Goal: Obtain resource: Download file/media

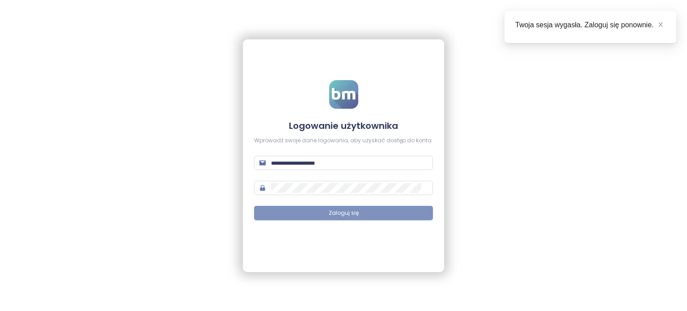
type input "**********"
click at [287, 214] on button "Zaloguj się" at bounding box center [343, 213] width 179 height 14
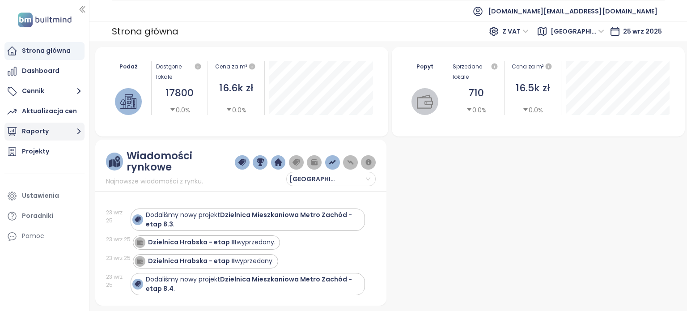
click at [42, 131] on button "Raporty" at bounding box center [44, 132] width 80 height 18
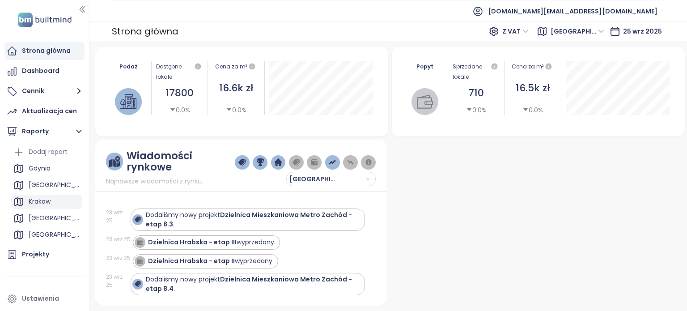
click at [42, 195] on div "Krakow" at bounding box center [46, 202] width 71 height 14
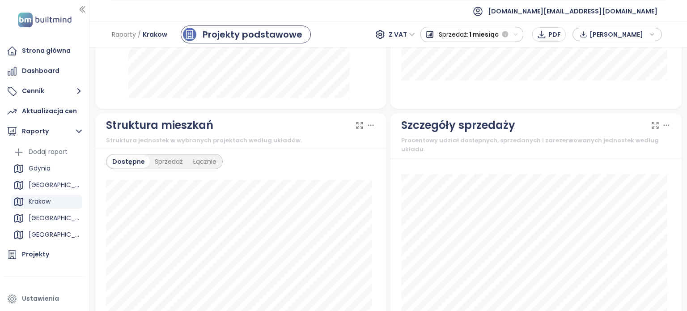
scroll to position [760, 0]
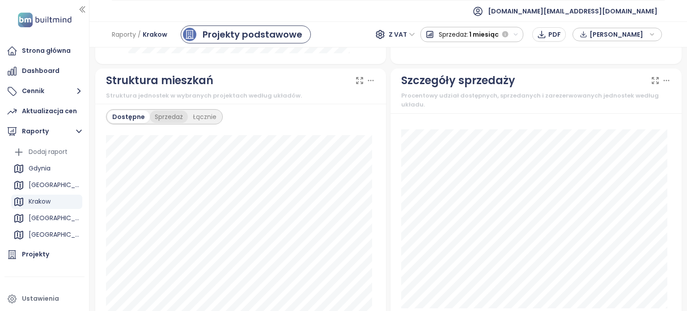
click at [169, 123] on div "Sprzedaż" at bounding box center [169, 116] width 38 height 13
click at [116, 122] on div "Dostępne" at bounding box center [127, 116] width 40 height 13
click at [154, 123] on div "Sprzedaż" at bounding box center [169, 116] width 38 height 13
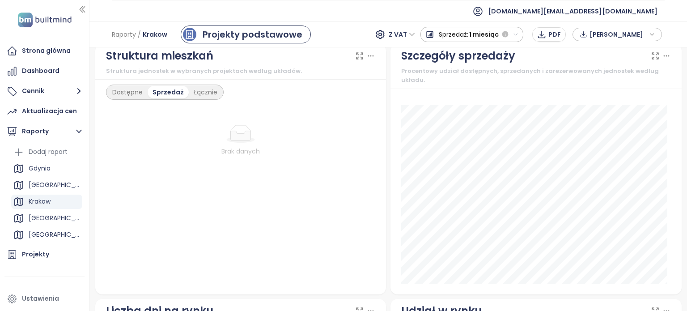
scroll to position [805, 0]
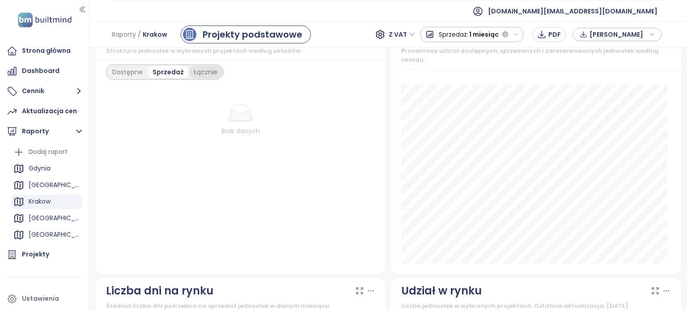
click at [189, 78] on div "Łącznie" at bounding box center [206, 72] width 34 height 13
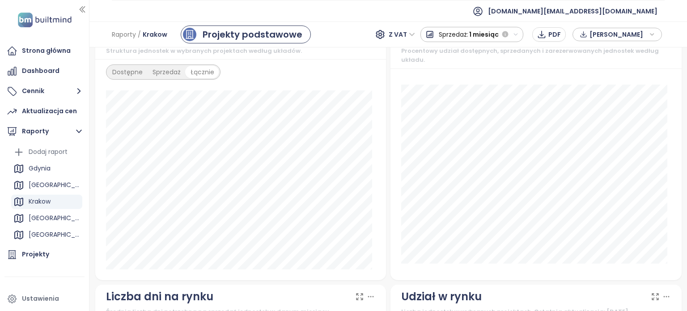
click at [167, 78] on div "Sprzedaż" at bounding box center [167, 72] width 38 height 13
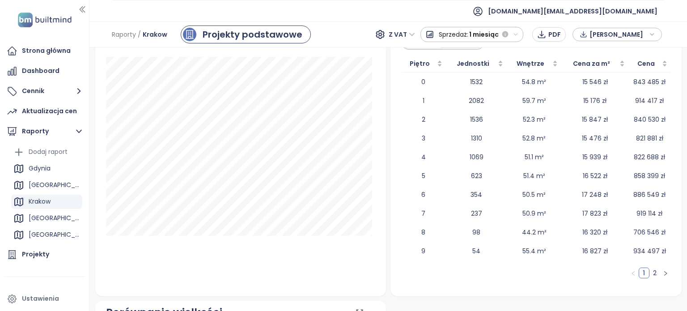
scroll to position [1297, 0]
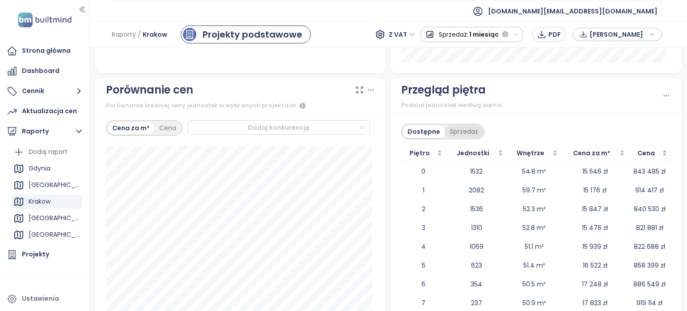
click at [348, 136] on div "Sprzedaż" at bounding box center [464, 131] width 38 height 13
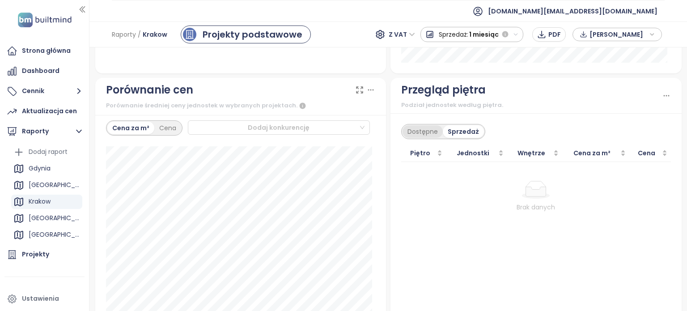
click at [348, 136] on div "Dostępne" at bounding box center [423, 131] width 40 height 13
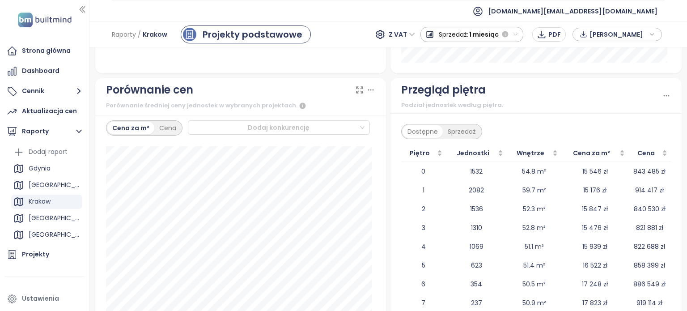
click at [348, 133] on div "Sprzedaż" at bounding box center [462, 131] width 38 height 13
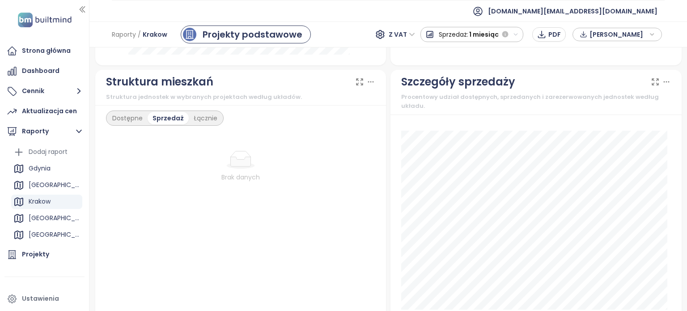
scroll to position [716, 0]
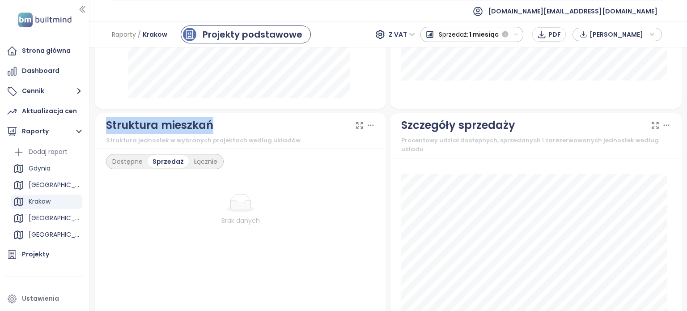
drag, startPoint x: 213, startPoint y: 132, endPoint x: 100, endPoint y: 124, distance: 113.0
click at [100, 124] on div "Struktura mieszkań Struktura jednostek w wybranych projektach według układów." at bounding box center [240, 131] width 291 height 36
drag, startPoint x: 106, startPoint y: 128, endPoint x: 220, endPoint y: 131, distance: 114.1
click at [220, 131] on div "Struktura mieszkań" at bounding box center [241, 125] width 270 height 17
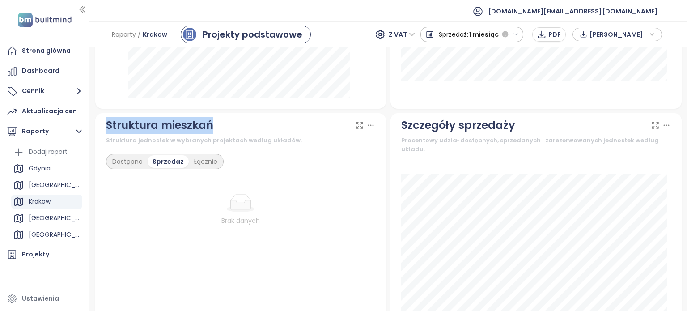
click at [220, 131] on div "Struktura mieszkań" at bounding box center [241, 125] width 270 height 17
drag, startPoint x: 221, startPoint y: 131, endPoint x: 133, endPoint y: 127, distance: 87.8
click at [133, 127] on div "Struktura mieszkań" at bounding box center [241, 125] width 270 height 17
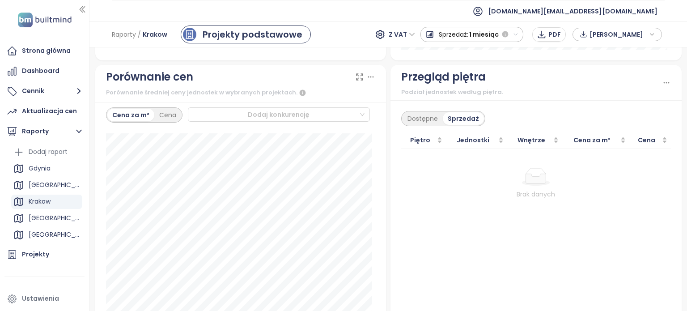
scroll to position [1252, 0]
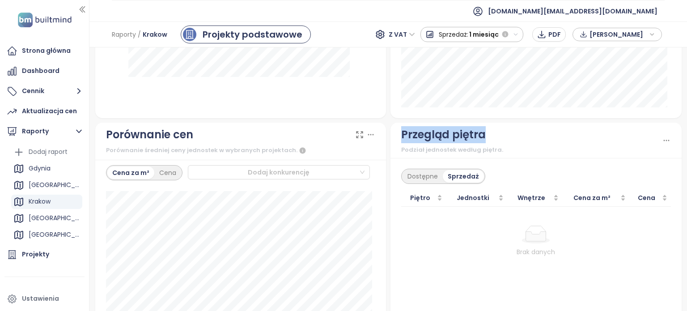
drag, startPoint x: 489, startPoint y: 139, endPoint x: 397, endPoint y: 139, distance: 92.1
click at [348, 139] on div "Przegląd piętra" at bounding box center [531, 134] width 261 height 17
click at [348, 139] on div "Przegląd piętra" at bounding box center [443, 134] width 85 height 17
drag, startPoint x: 398, startPoint y: 138, endPoint x: 503, endPoint y: 141, distance: 104.7
click at [348, 141] on div "Przegląd piętra" at bounding box center [531, 134] width 261 height 17
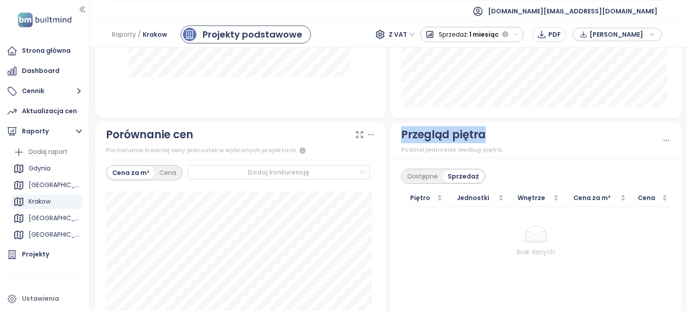
copy div "Przegląd piętra"
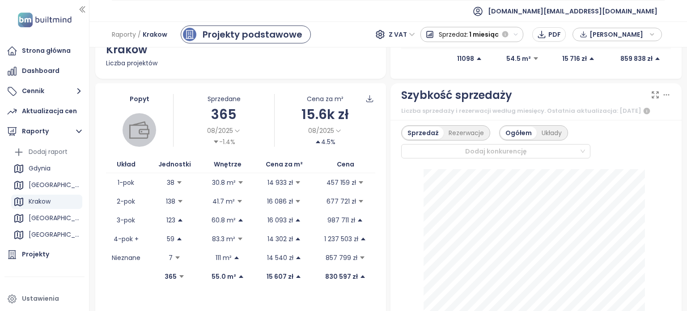
scroll to position [224, 0]
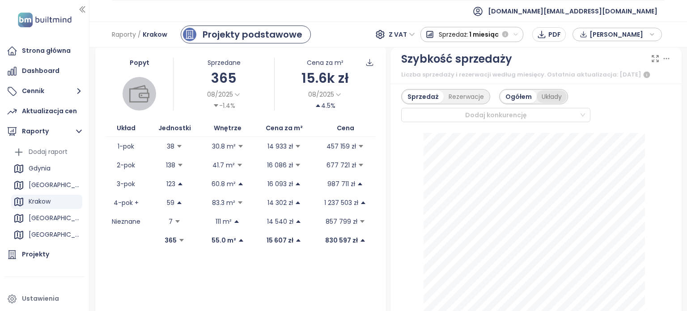
click at [348, 103] on div "Układy" at bounding box center [552, 96] width 30 height 13
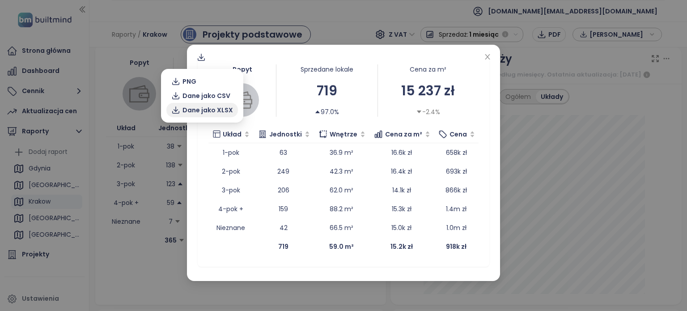
click at [198, 108] on span "Dane jako XLSX" at bounding box center [207, 110] width 51 height 10
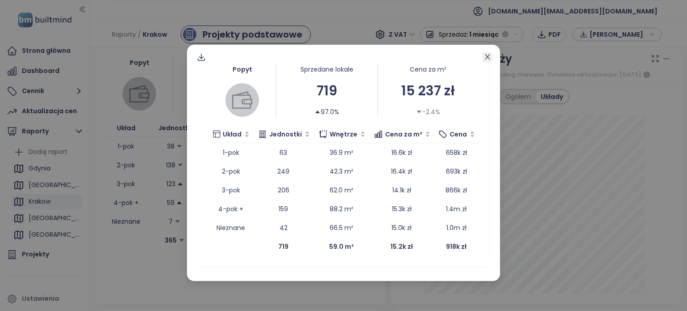
click at [348, 56] on icon "close" at bounding box center [487, 56] width 5 height 5
click at [202, 55] on icon at bounding box center [201, 57] width 9 height 9
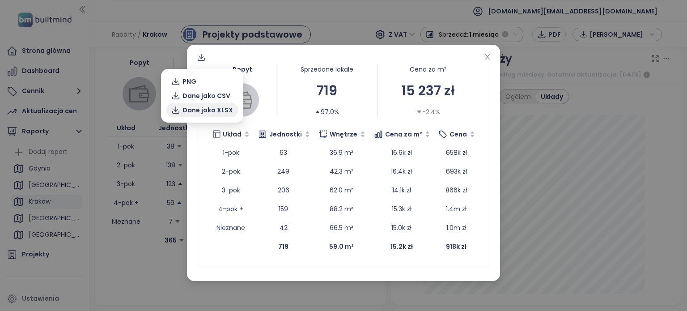
click at [217, 106] on span "Dane jako XLSX" at bounding box center [207, 110] width 51 height 10
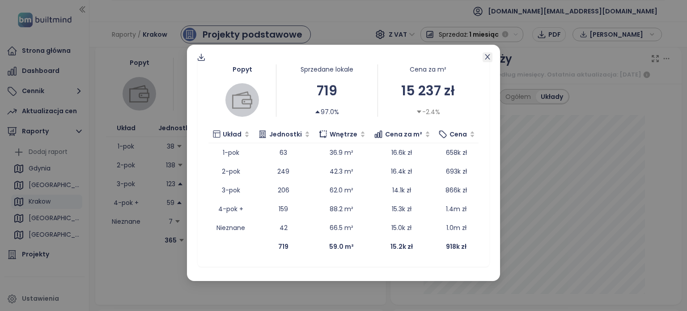
click at [348, 53] on icon "close" at bounding box center [487, 56] width 7 height 7
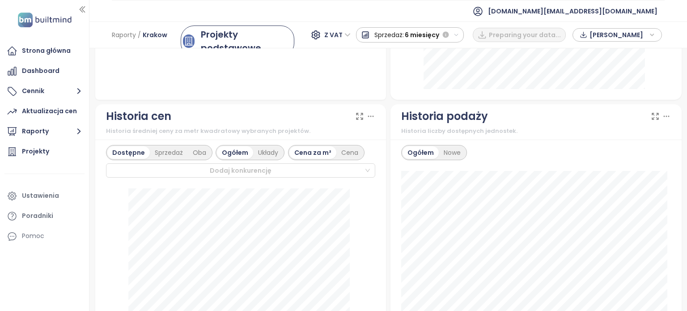
scroll to position [716, 0]
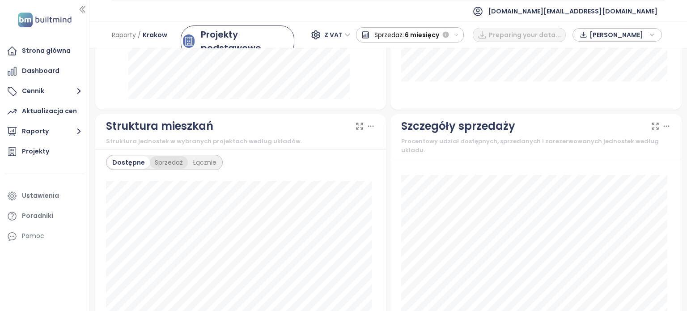
click at [160, 169] on div "Sprzedaż" at bounding box center [169, 162] width 38 height 13
click at [127, 169] on div "Dostępne" at bounding box center [127, 162] width 40 height 13
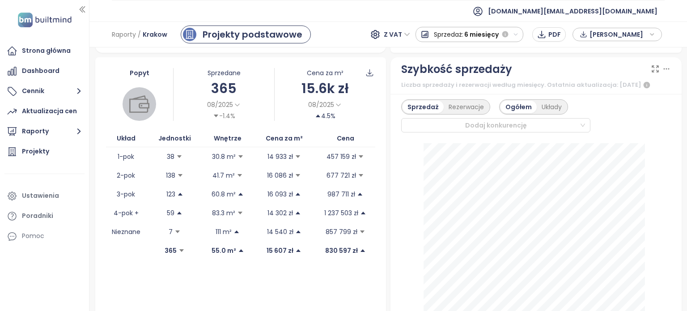
scroll to position [224, 0]
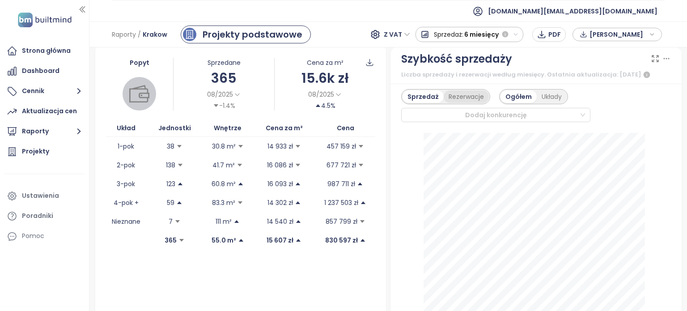
click at [466, 103] on div "Rezerwacje" at bounding box center [466, 96] width 45 height 13
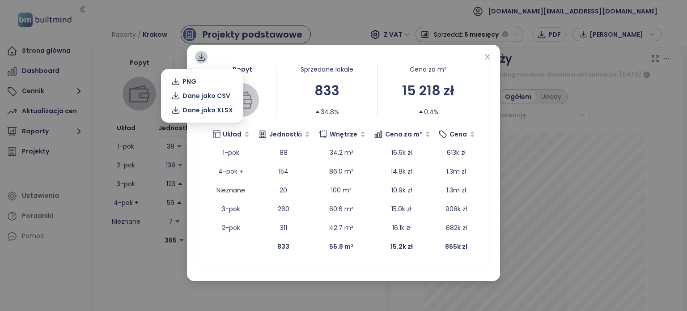
click at [200, 55] on icon at bounding box center [201, 57] width 9 height 9
click at [212, 109] on span "Dane jako XLSX" at bounding box center [207, 110] width 51 height 10
click at [213, 108] on span "Dane jako XLSX" at bounding box center [207, 110] width 51 height 10
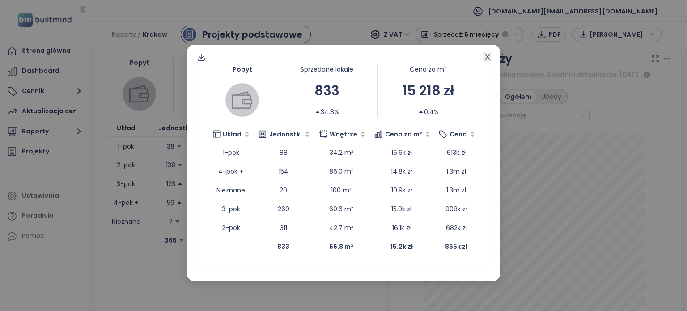
click at [492, 56] on span "Close" at bounding box center [488, 57] width 10 height 10
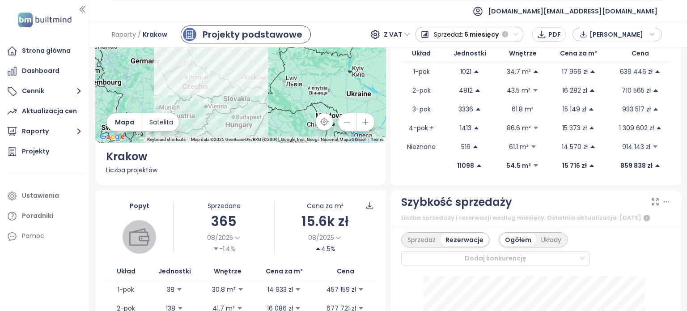
scroll to position [0, 0]
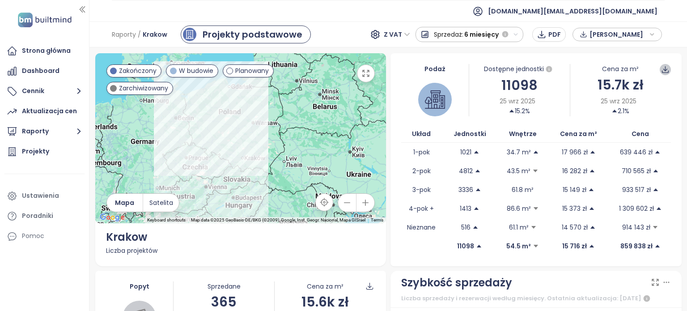
click at [661, 66] on icon at bounding box center [665, 69] width 8 height 8
click at [642, 121] on span "Dane jako XLSX" at bounding box center [653, 121] width 51 height 10
